Goal: Entertainment & Leisure: Consume media (video, audio)

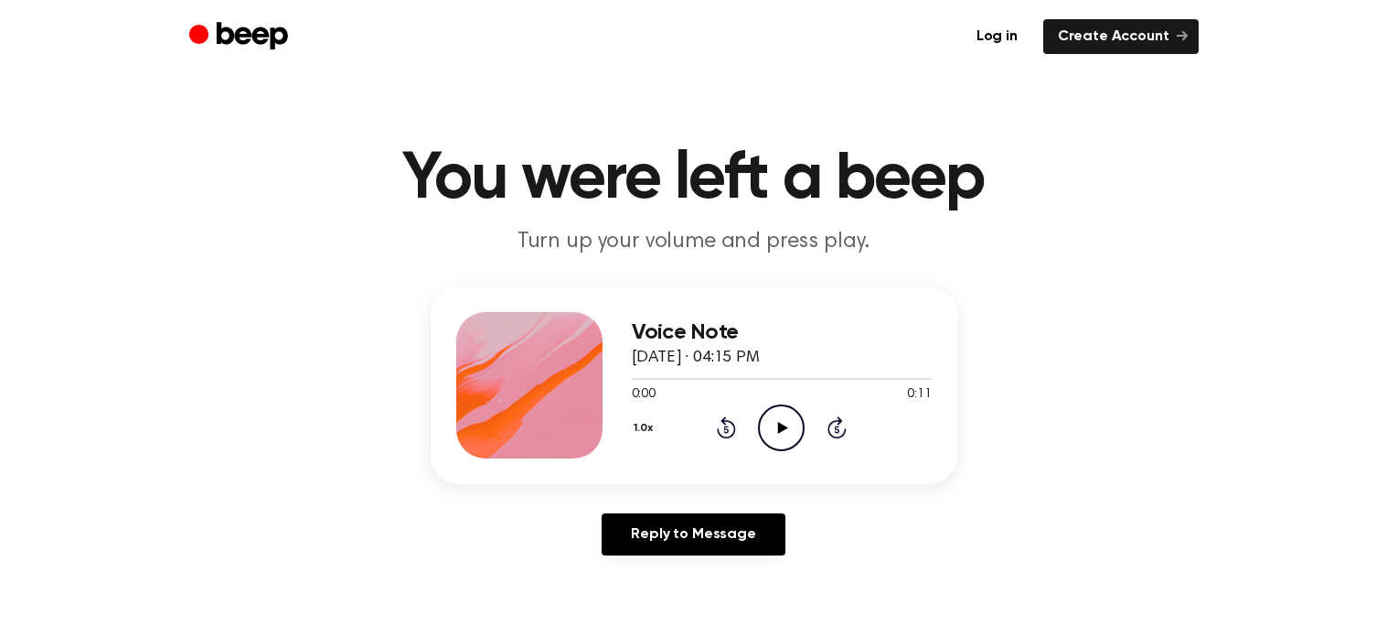
click at [779, 428] on icon at bounding box center [783, 428] width 10 height 12
click at [773, 434] on icon "Play Audio" at bounding box center [781, 427] width 47 height 47
click at [787, 415] on icon "Play Audio" at bounding box center [781, 427] width 47 height 47
drag, startPoint x: 774, startPoint y: 421, endPoint x: 771, endPoint y: 295, distance: 126.2
click at [774, 406] on icon "Play Audio" at bounding box center [781, 427] width 47 height 47
